Goal: Check status: Check status

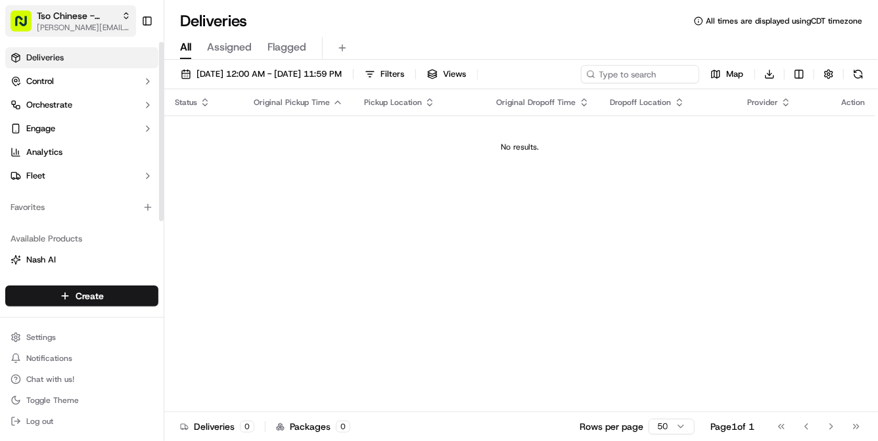
click at [84, 20] on span "Tso Chinese - Catering" at bounding box center [76, 15] width 79 height 13
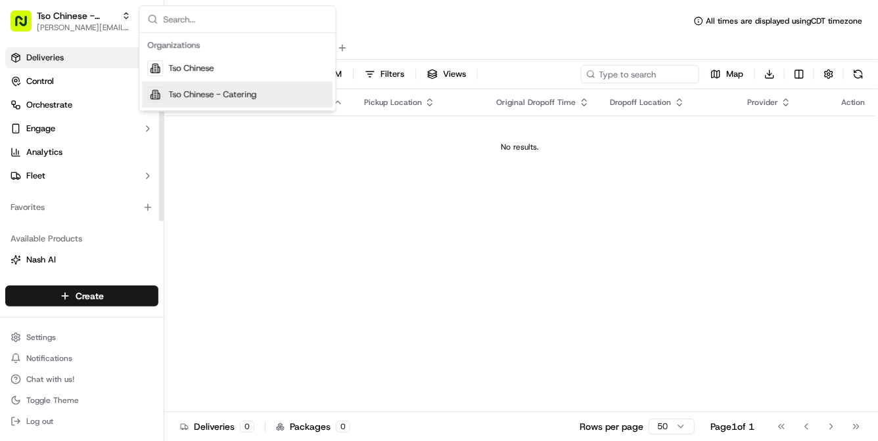
click at [191, 89] on span "Tso Chinese - Catering" at bounding box center [212, 95] width 88 height 12
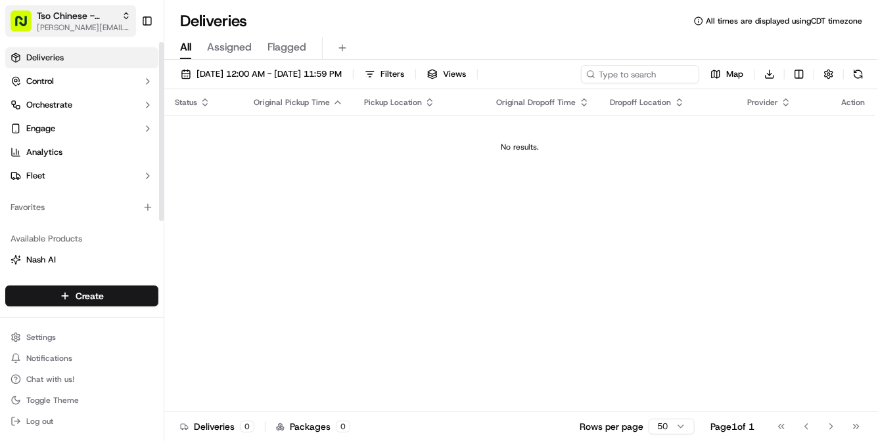
click at [102, 18] on span "Tso Chinese - Catering" at bounding box center [76, 15] width 79 height 13
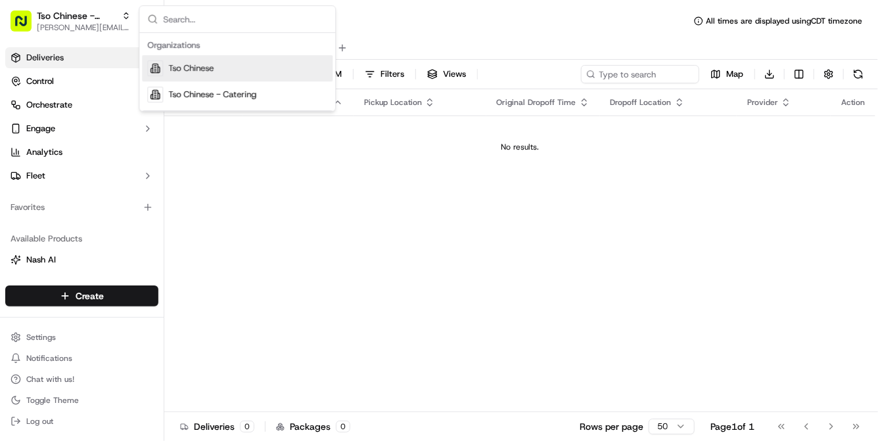
click at [186, 65] on span "Tso Chinese" at bounding box center [190, 68] width 45 height 12
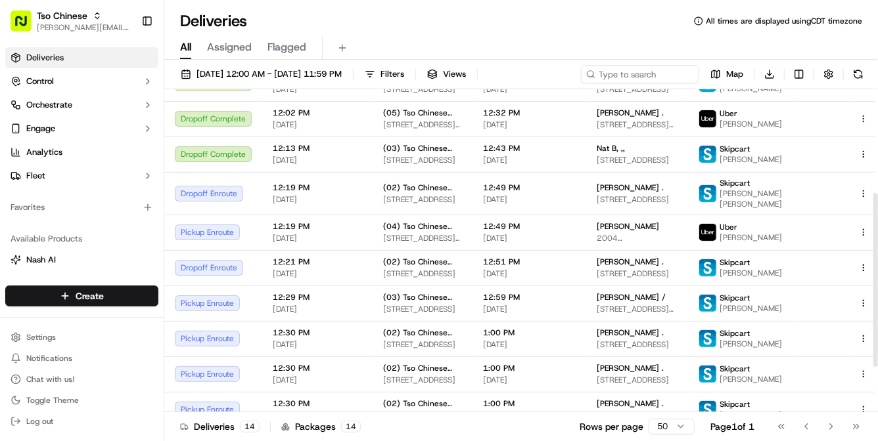
scroll to position [192, 0]
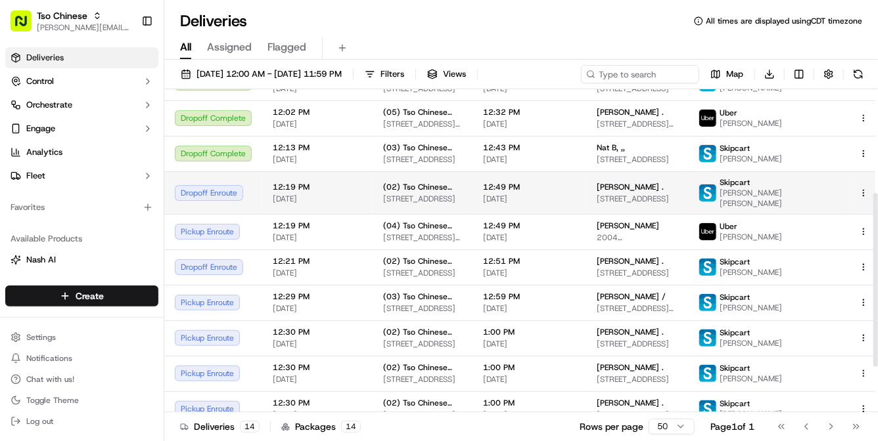
click at [858, 201] on div at bounding box center [872, 193] width 28 height 16
